Goal: Task Accomplishment & Management: Use online tool/utility

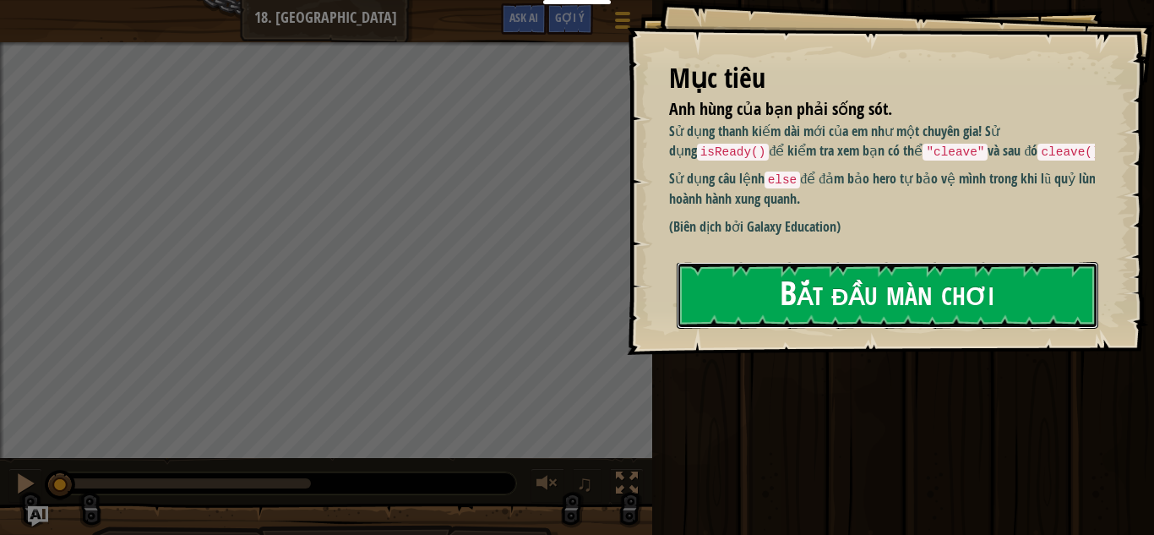
click at [846, 285] on button "Bắt đầu màn chơi" at bounding box center [886, 295] width 421 height 67
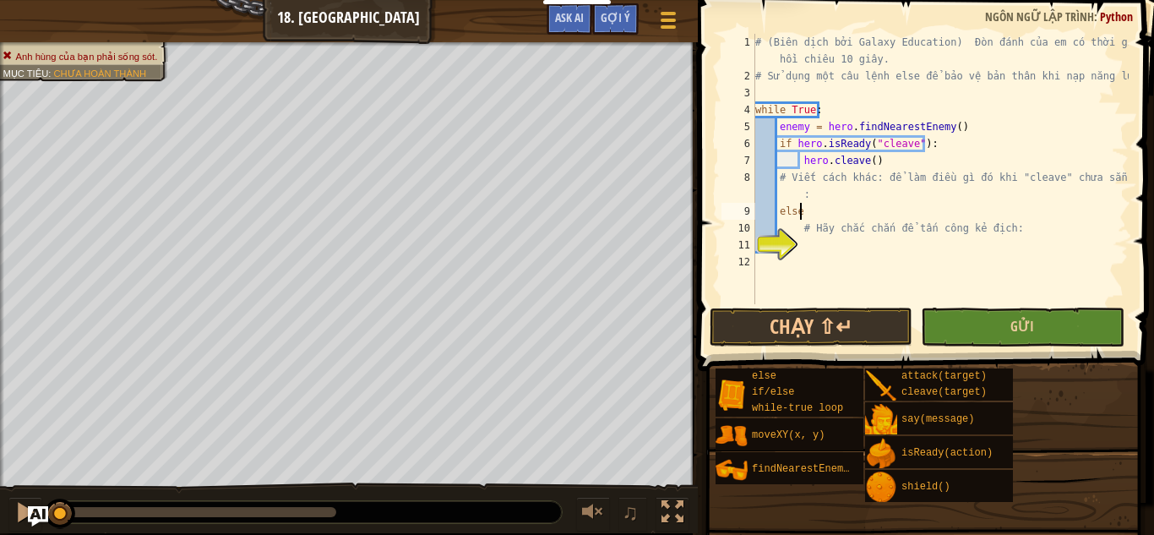
scroll to position [8, 3]
type textarea "# Hãy chắc chắn để tấn công kẻ địch:"
type textarea "hero.attack(enemy)"
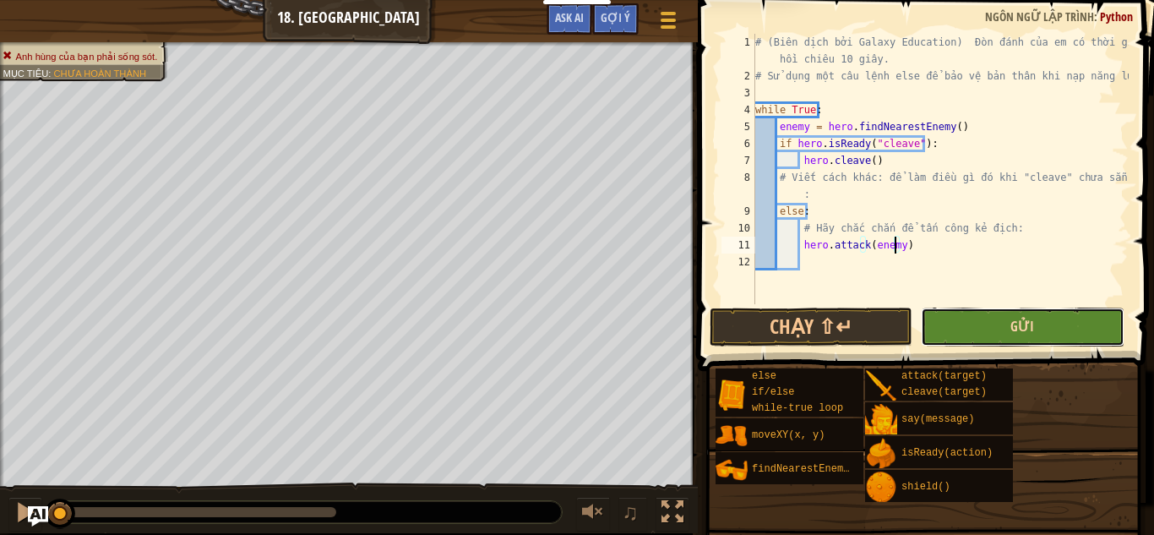
click at [1024, 326] on span "Gửi" at bounding box center [1022, 326] width 24 height 19
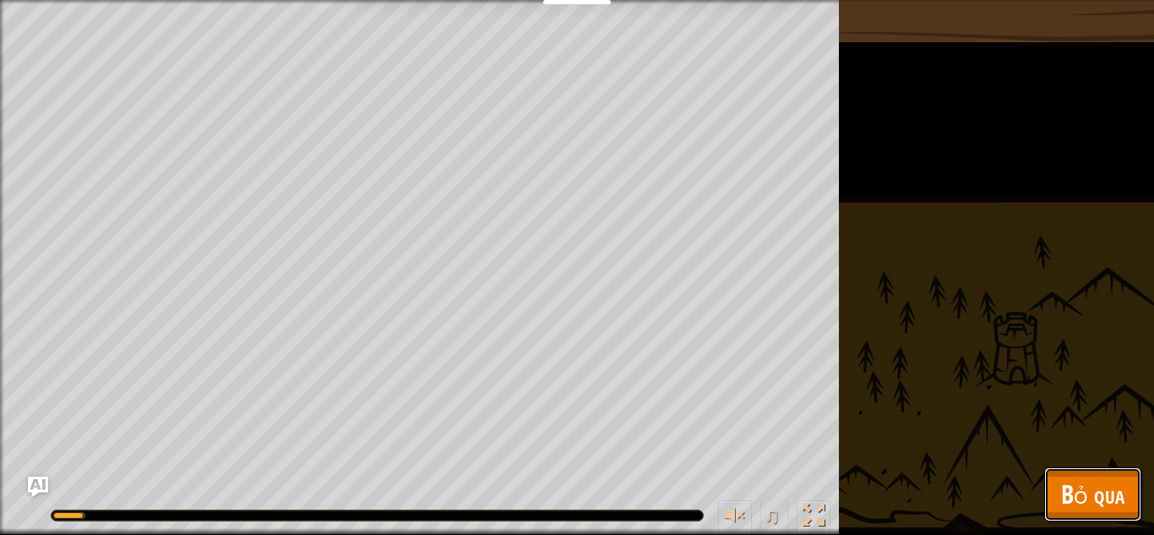
click at [1056, 489] on button "Bỏ qua" at bounding box center [1092, 494] width 97 height 54
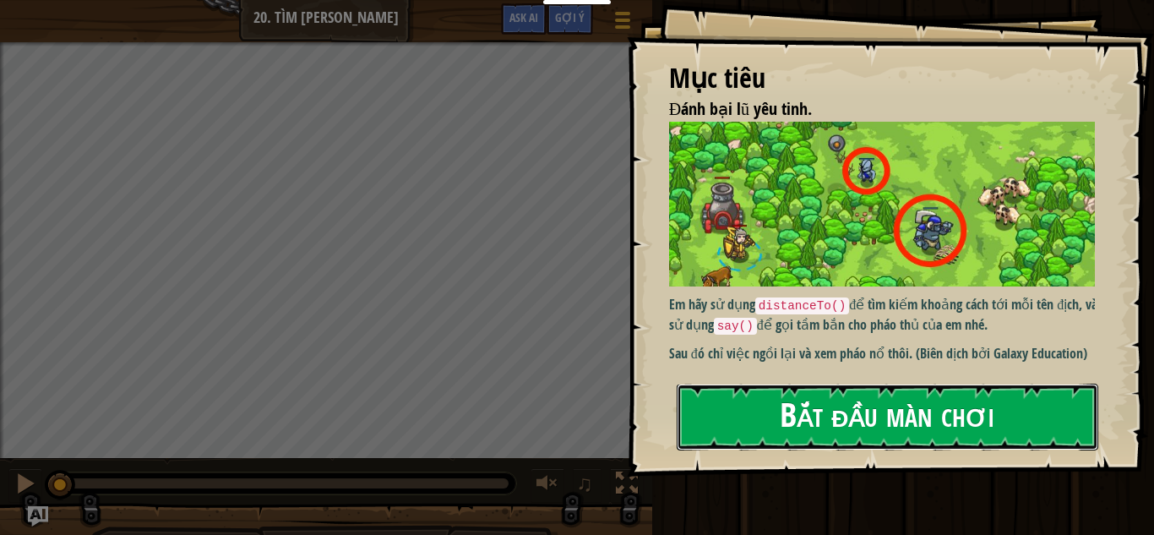
click at [758, 399] on button "Bắt đầu màn chơi" at bounding box center [886, 416] width 421 height 67
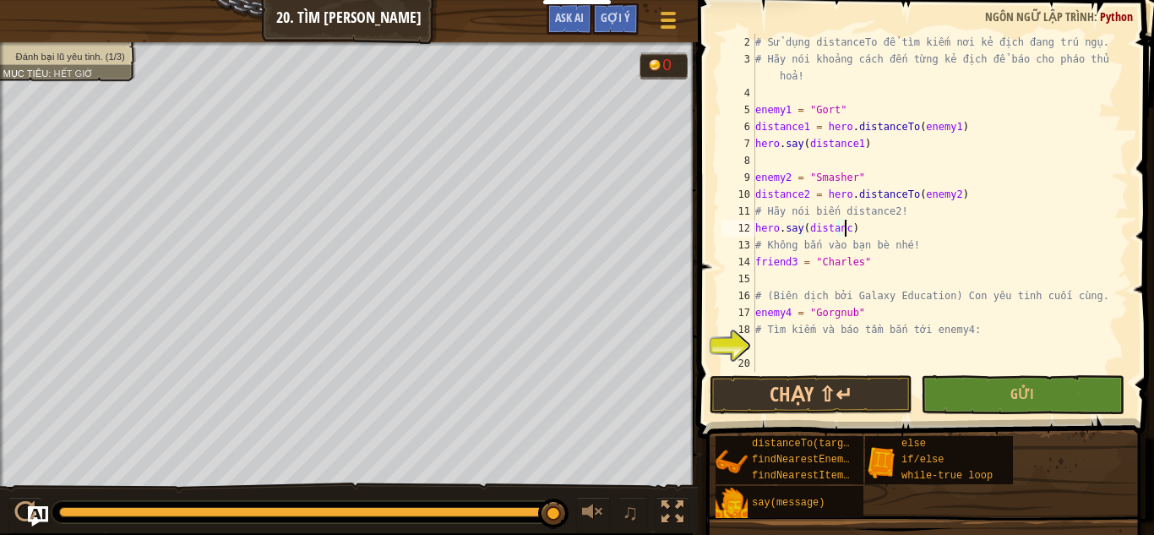
scroll to position [8, 7]
type textarea "hero.say(distance2)"
click at [765, 272] on div "# Sử dụng distanceTo để tìm kiếm nơi kẻ địch đang trú ngụ. # Hãy nói khoảng các…" at bounding box center [934, 220] width 364 height 372
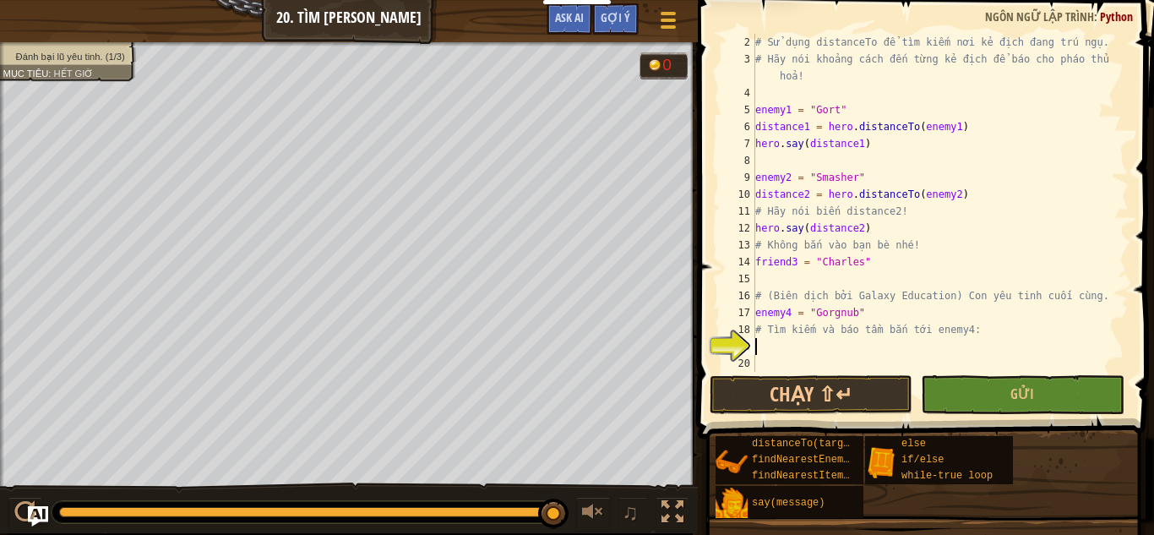
click at [772, 339] on div "# Sử dụng distanceTo để tìm kiếm nơi kẻ địch đang trú ngụ. # Hãy nói khoảng các…" at bounding box center [934, 220] width 364 height 372
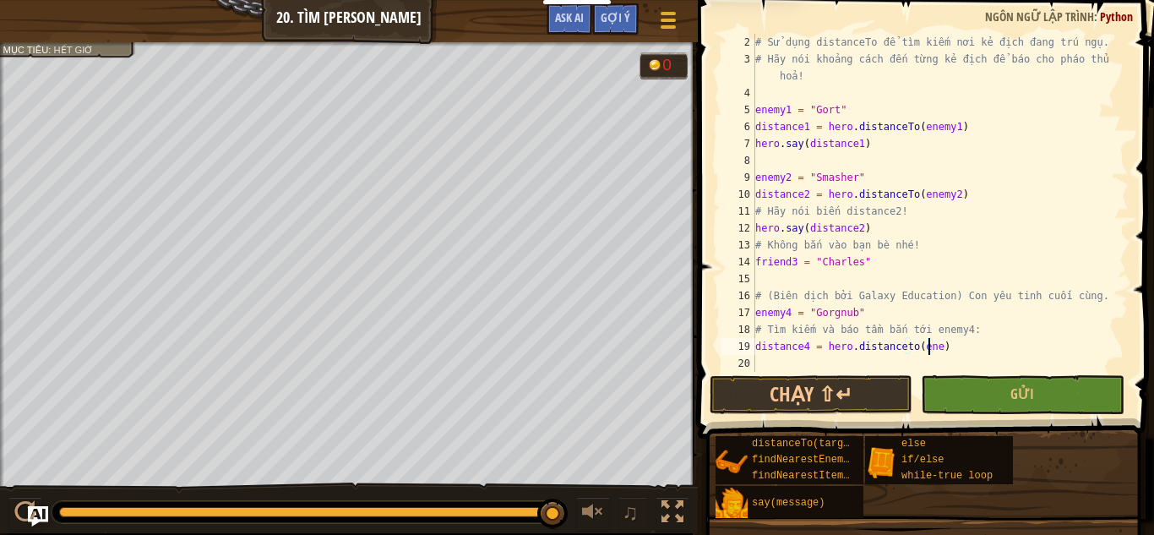
scroll to position [8, 14]
type textarea "distance4 = hero.distanceto(enemy4)"
click at [1032, 386] on span "Gửi" at bounding box center [1022, 393] width 24 height 19
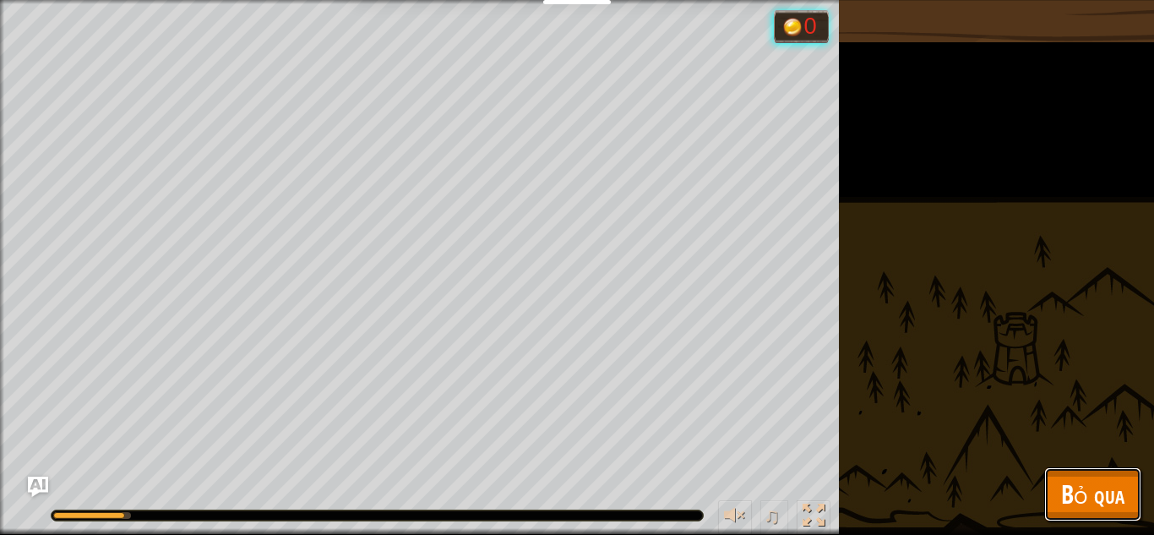
click at [1067, 482] on span "Bỏ qua" at bounding box center [1092, 493] width 63 height 35
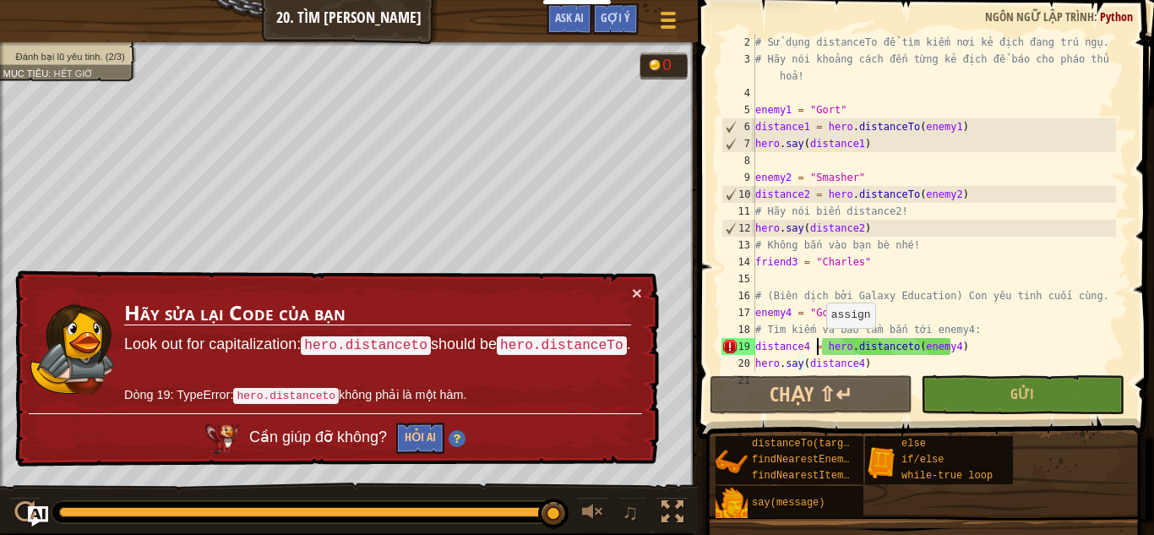
click at [817, 345] on div "# Sử dụng distanceTo để tìm kiếm nơi kẻ địch đang trú ngụ. # Hãy nói khoảng các…" at bounding box center [934, 220] width 364 height 372
click at [876, 354] on div "# Sử dụng distanceTo để tìm kiếm nơi kẻ địch đang trú ngụ. # Hãy nói khoảng các…" at bounding box center [934, 220] width 364 height 372
click at [868, 363] on div "# Sử dụng distanceTo để tìm kiếm nơi kẻ địch đang trú ngụ. # Hãy nói khoảng các…" at bounding box center [934, 220] width 364 height 372
click at [904, 342] on div "# Sử dụng distanceTo để tìm kiếm nơi kẻ địch đang trú ngụ. # Hãy nói khoảng các…" at bounding box center [934, 220] width 364 height 372
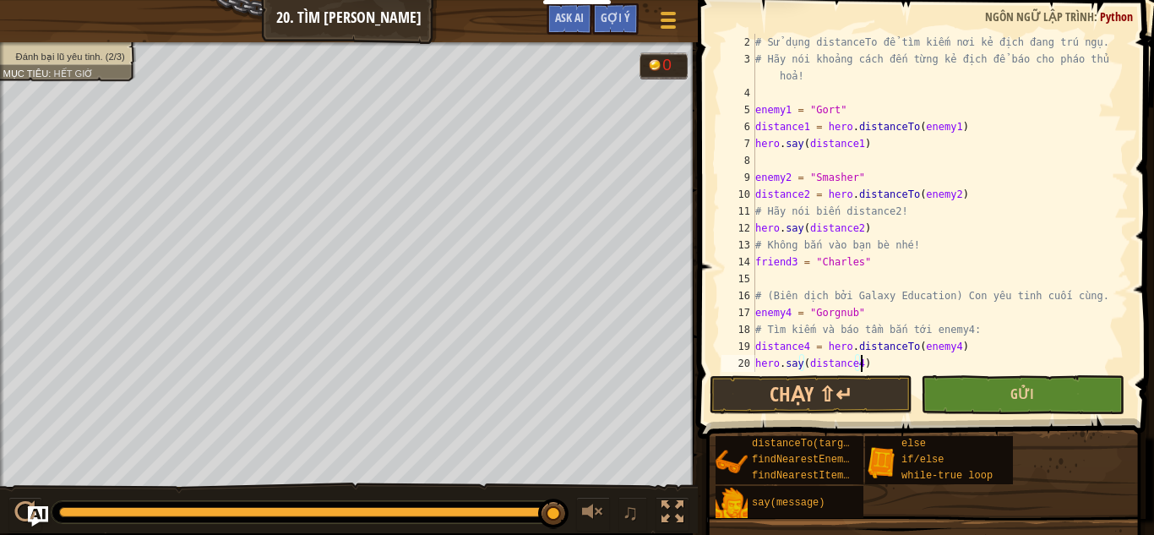
type textarea "hero.say(distance4)"
click at [971, 376] on button "Gửi" at bounding box center [1022, 394] width 203 height 39
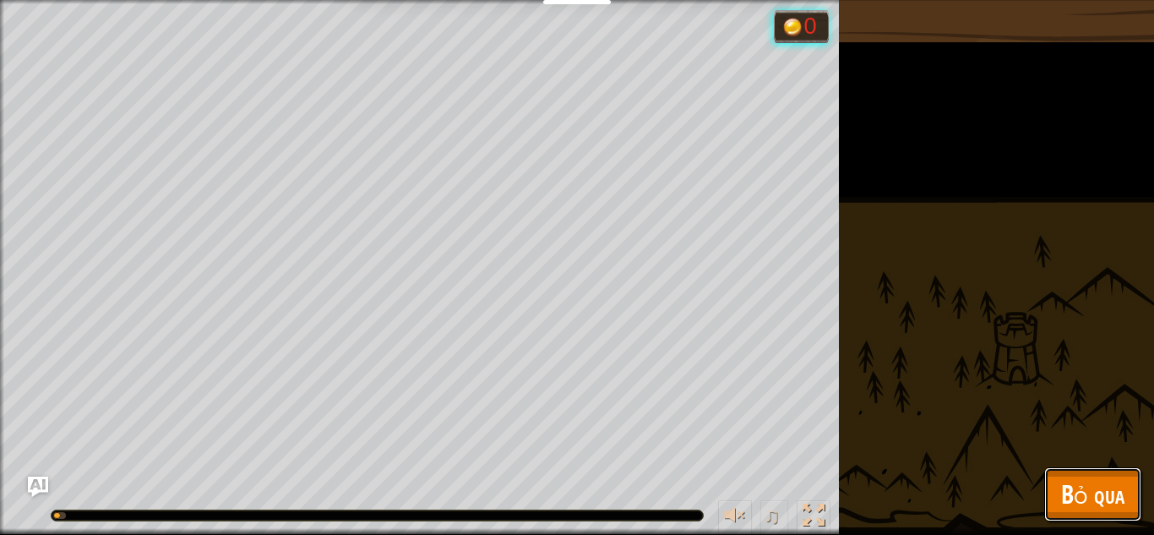
click at [1112, 475] on button "Bỏ qua" at bounding box center [1092, 494] width 97 height 54
